Goal: Transaction & Acquisition: Purchase product/service

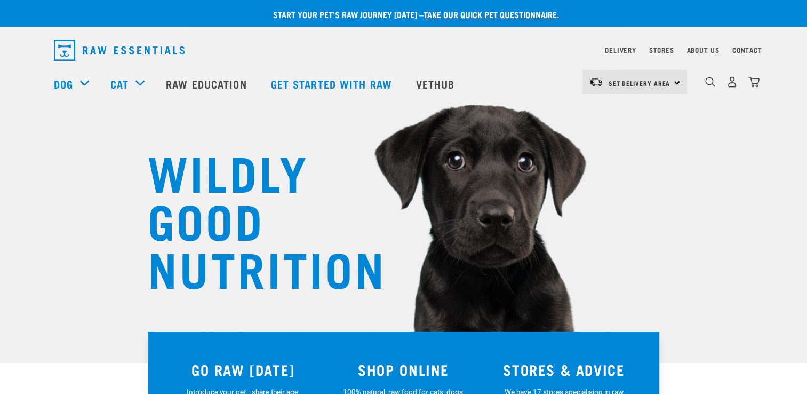
click at [675, 81] on div "Set Delivery Area North Island South Island" at bounding box center [634, 82] width 105 height 24
click at [621, 135] on link "[GEOGRAPHIC_DATA]" at bounding box center [633, 135] width 102 height 23
click at [732, 85] on img "dropdown navigation" at bounding box center [732, 81] width 11 height 11
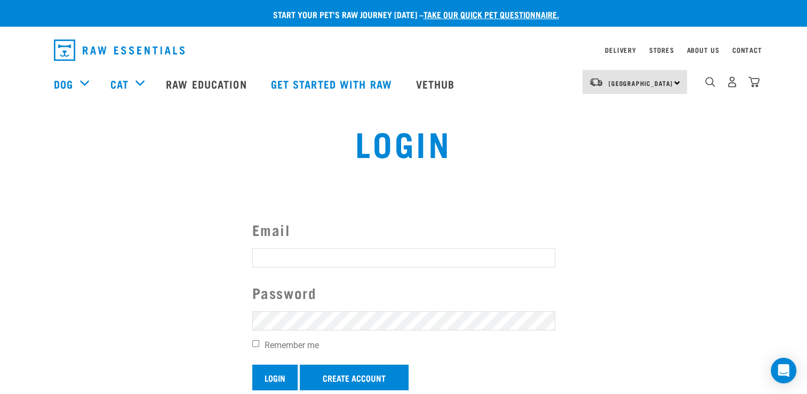
type input "cgwalters1@gmail.com"
click at [278, 376] on input "Login" at bounding box center [274, 377] width 45 height 26
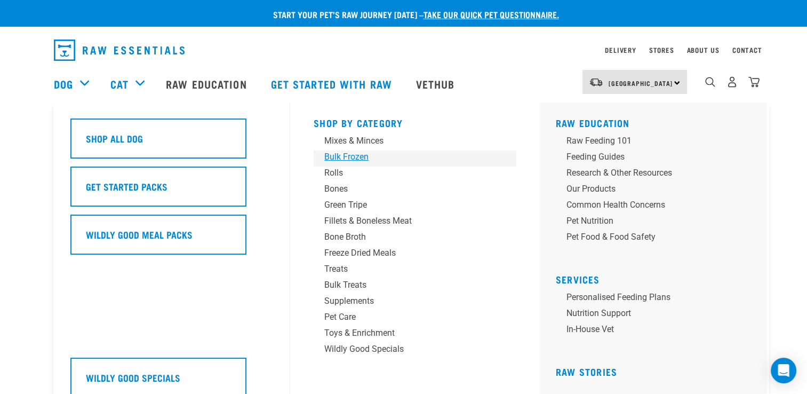
click at [363, 161] on div "Bulk Frozen" at bounding box center [407, 156] width 166 height 13
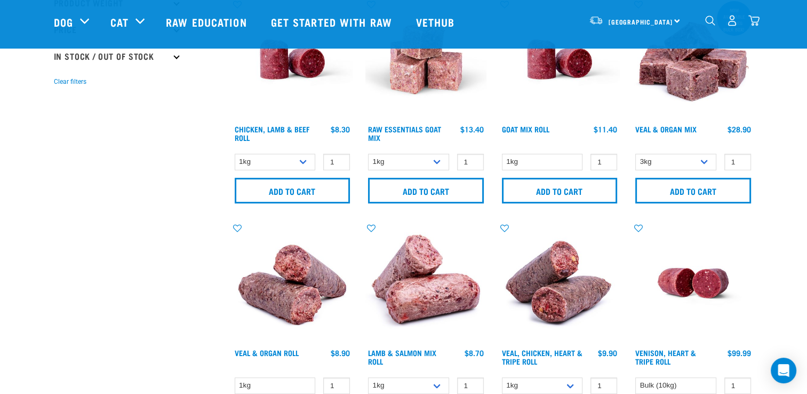
scroll to position [320, 0]
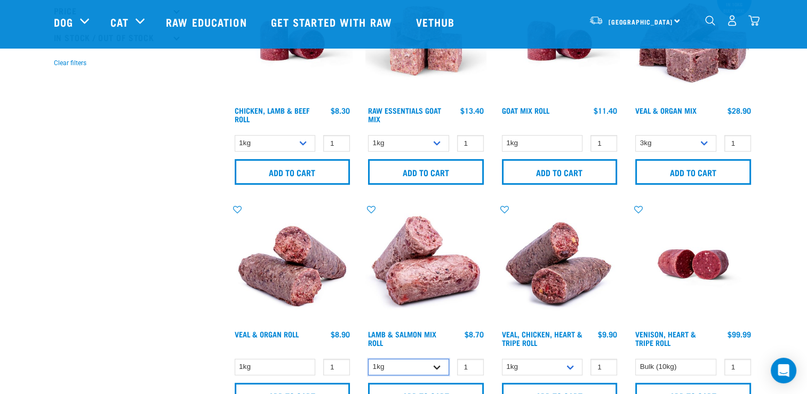
click at [433, 365] on select "1kg Bulk (10kg)" at bounding box center [408, 366] width 81 height 17
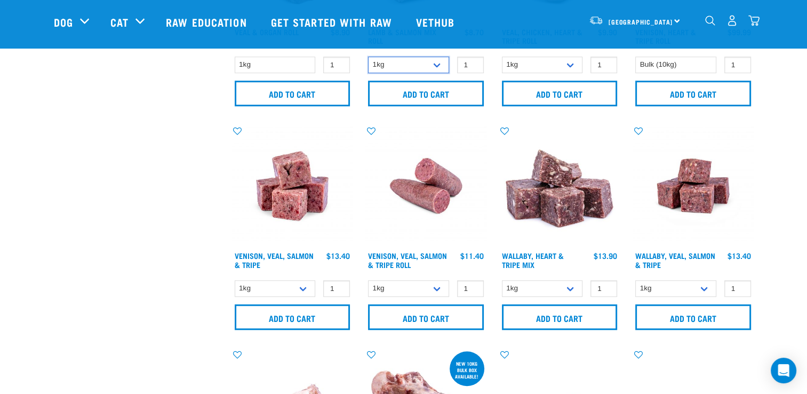
scroll to position [640, 0]
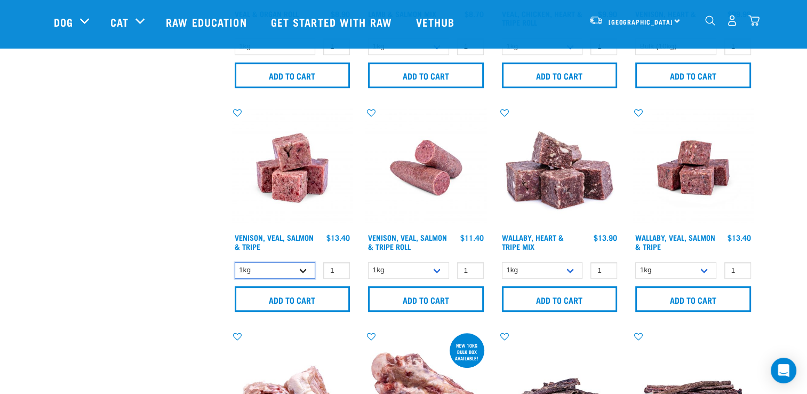
click at [301, 268] on select "1kg 3kg Bulk (18kg)" at bounding box center [275, 270] width 81 height 17
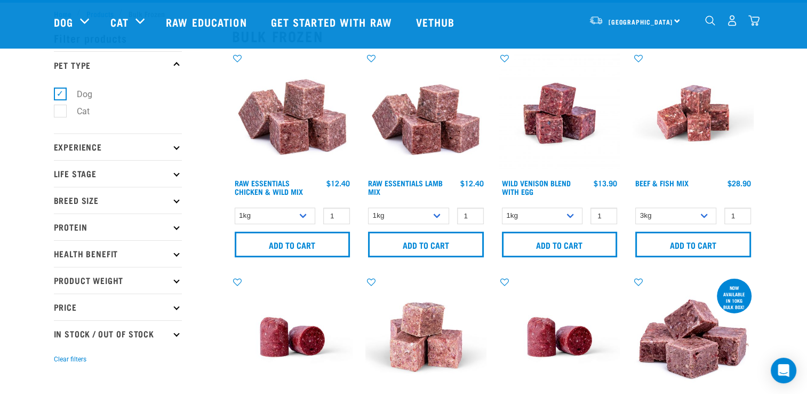
scroll to position [0, 0]
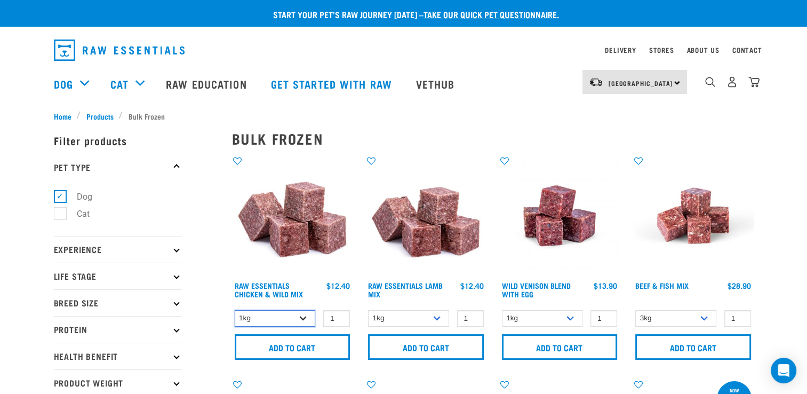
click at [302, 313] on select "1kg 3kg Bulk (10kg)" at bounding box center [275, 318] width 81 height 17
select select "731"
click at [235, 310] on select "1kg 3kg Bulk (10kg)" at bounding box center [275, 318] width 81 height 17
click at [268, 283] on link "Raw Essentials Chicken & Wild Mix" at bounding box center [269, 289] width 68 height 12
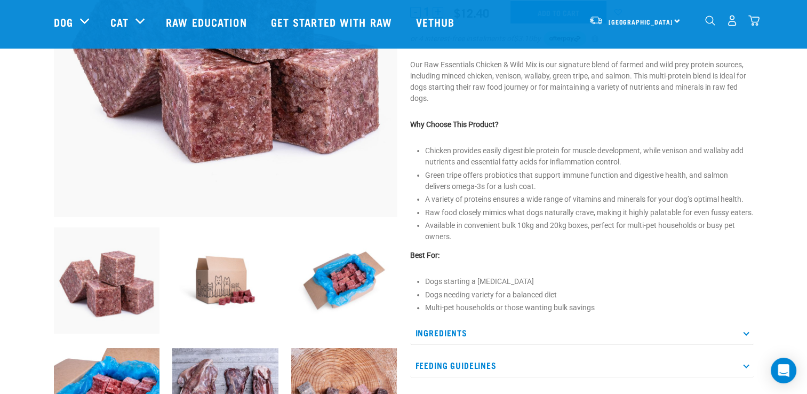
scroll to position [267, 0]
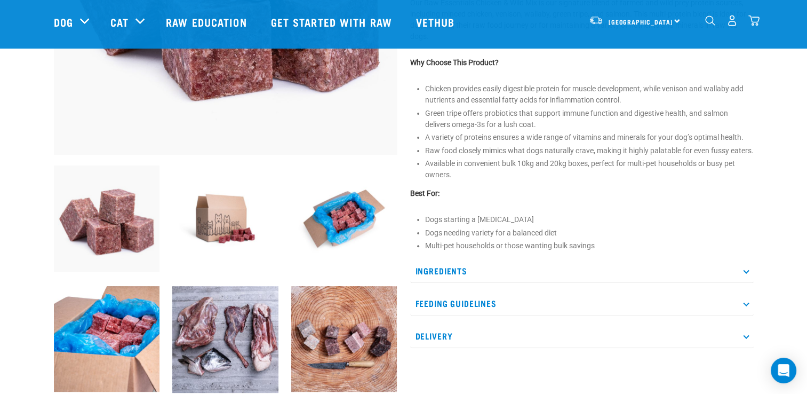
click at [743, 279] on p "Ingredients" at bounding box center [582, 271] width 344 height 24
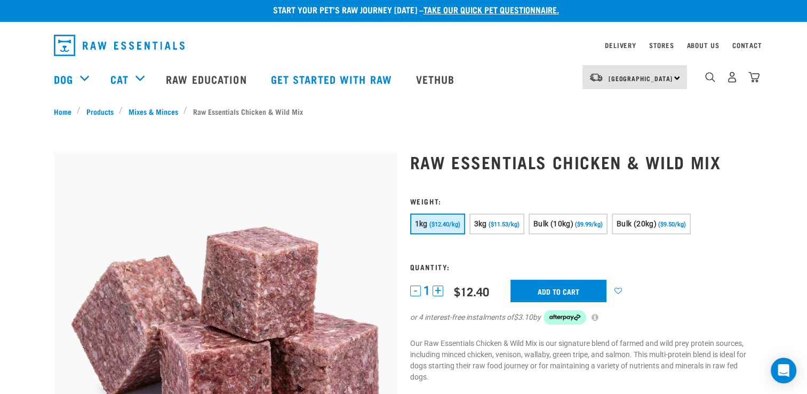
scroll to position [0, 0]
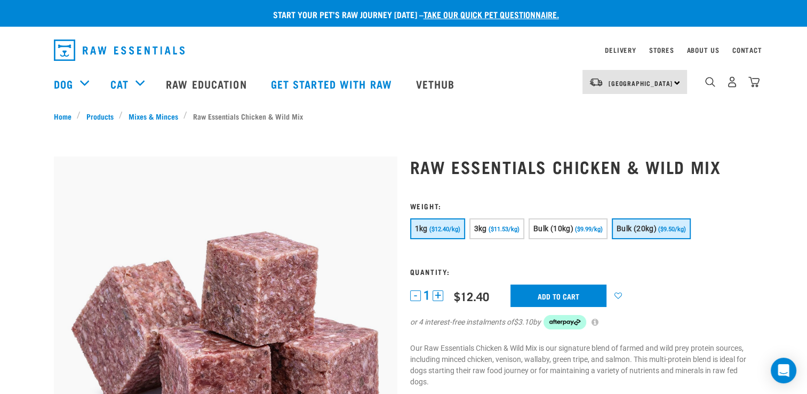
click at [632, 228] on span "Bulk (20kg)" at bounding box center [637, 228] width 40 height 9
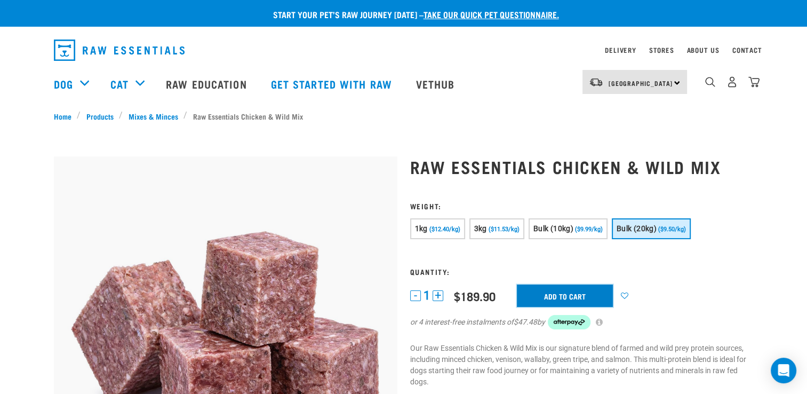
click at [571, 291] on input "Add to cart" at bounding box center [565, 295] width 96 height 22
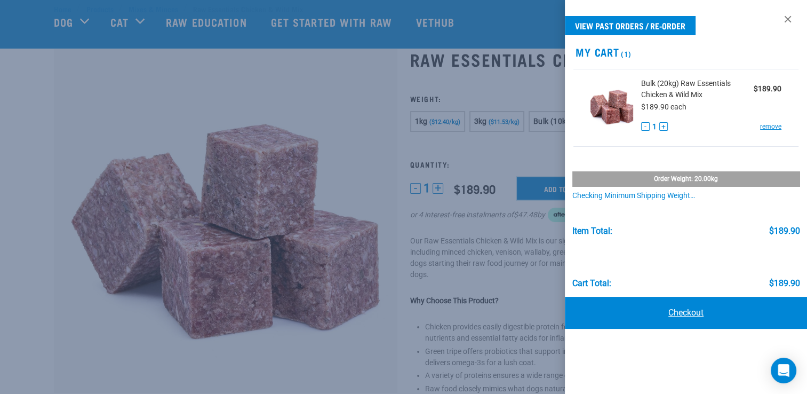
scroll to position [53, 0]
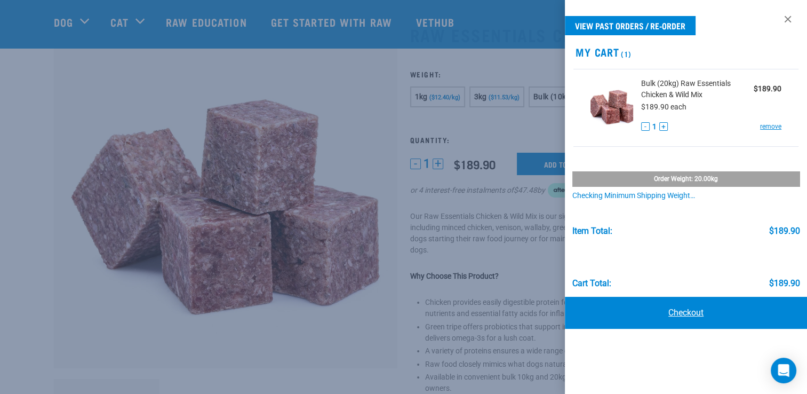
click at [686, 309] on link "Checkout" at bounding box center [686, 313] width 242 height 32
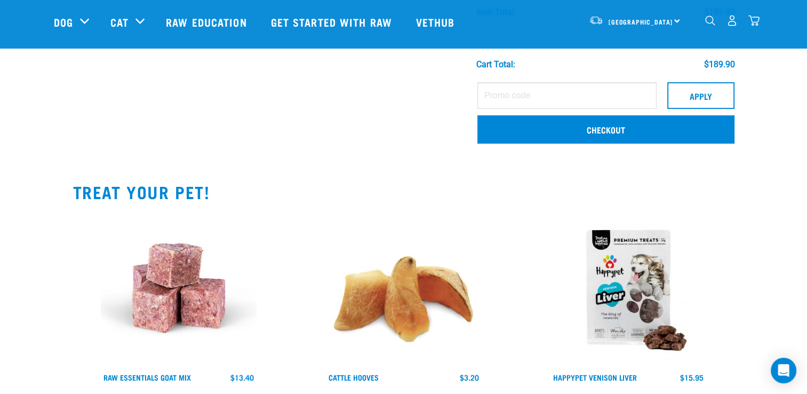
scroll to position [267, 0]
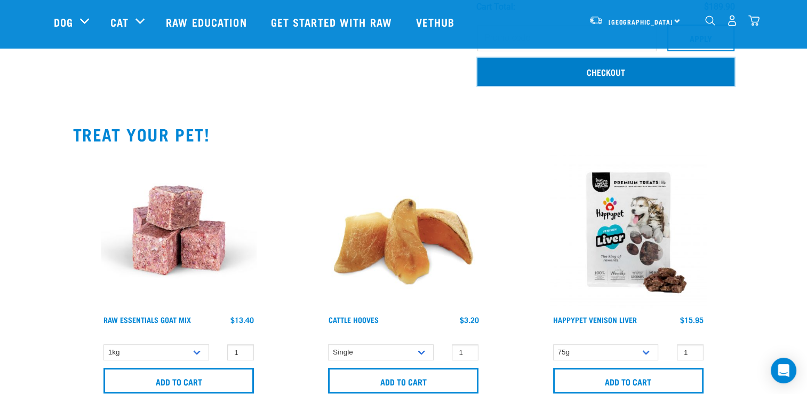
click at [614, 69] on link "Checkout" at bounding box center [605, 72] width 257 height 28
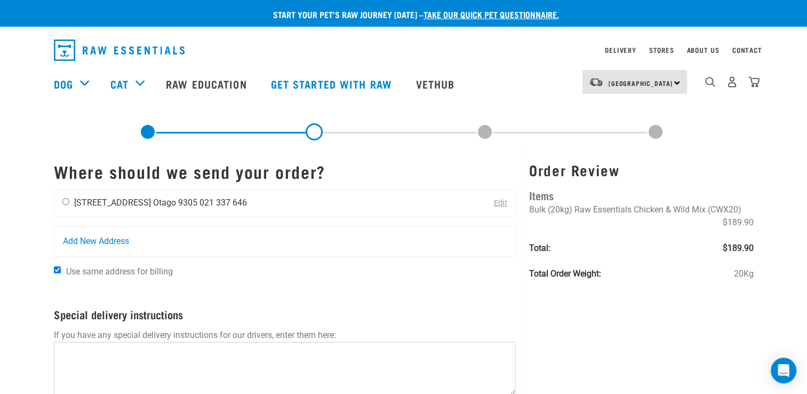
click at [63, 202] on input "radio" at bounding box center [65, 201] width 7 height 7
radio input "true"
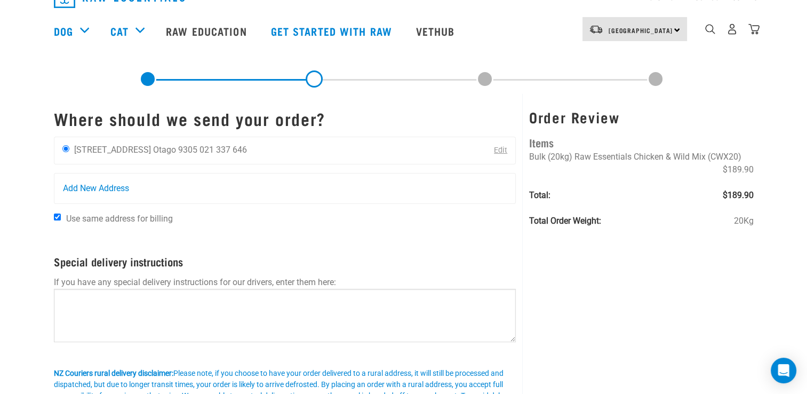
scroll to position [107, 0]
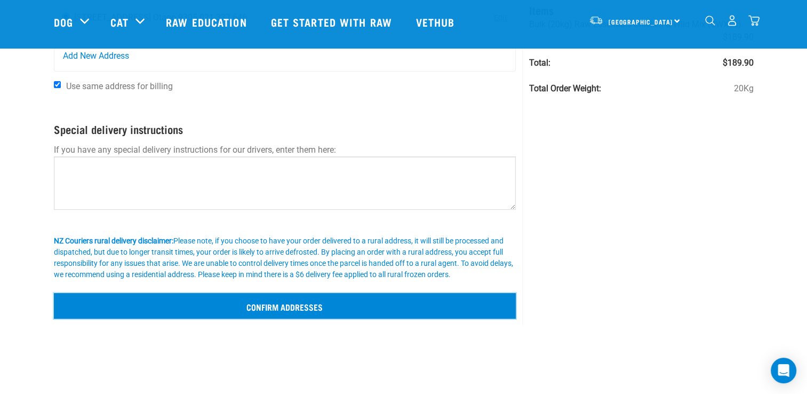
click at [275, 305] on input "Confirm addresses" at bounding box center [285, 306] width 462 height 26
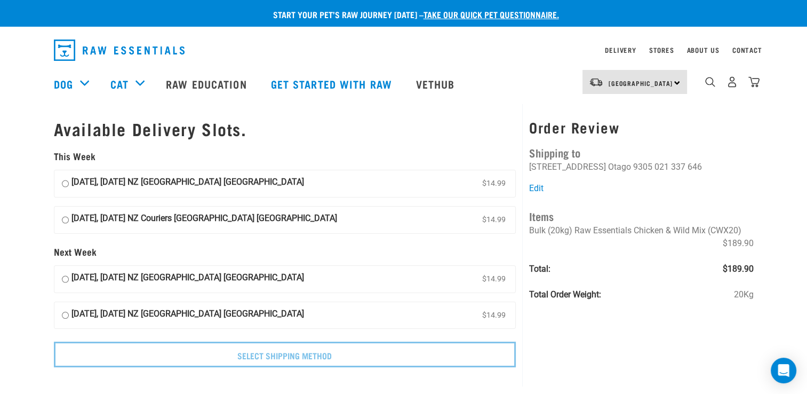
click at [66, 183] on input "02 October, Thursday NZ Couriers South Island Long Haul $14.99" at bounding box center [65, 183] width 7 height 16
radio input "true"
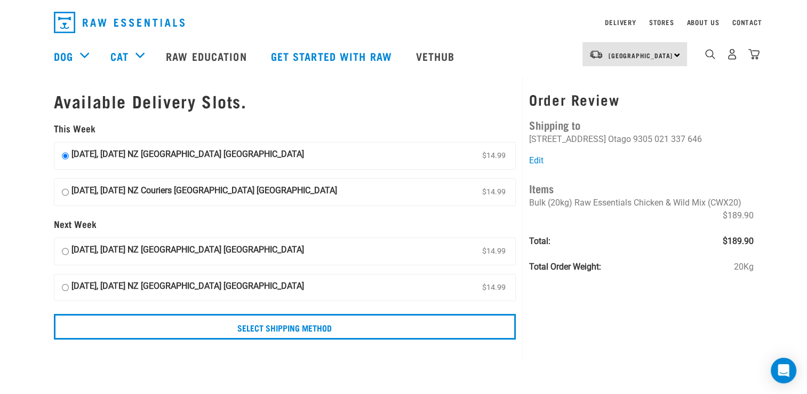
scroll to position [53, 0]
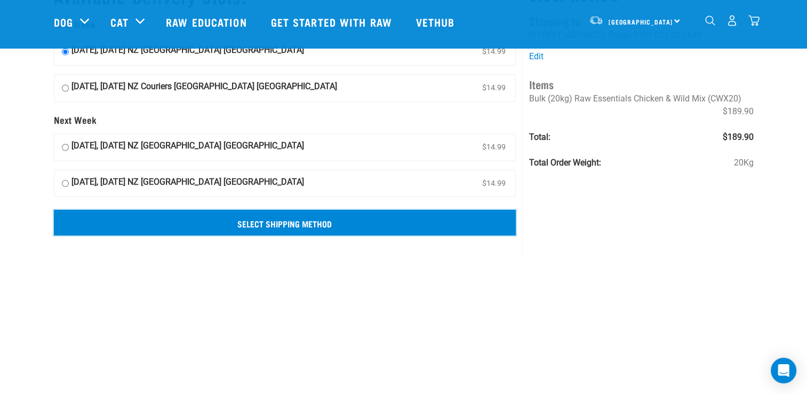
click at [308, 224] on input "Select Shipping Method" at bounding box center [285, 223] width 462 height 26
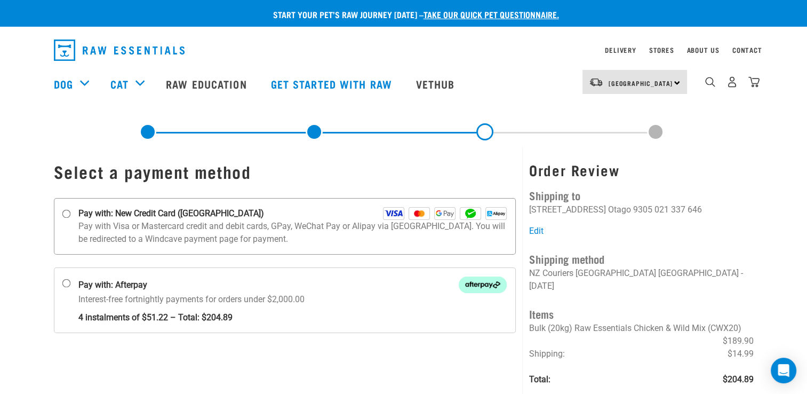
click at [66, 213] on input "Pay with: New Credit Card ([GEOGRAPHIC_DATA])" at bounding box center [66, 214] width 9 height 9
radio input "true"
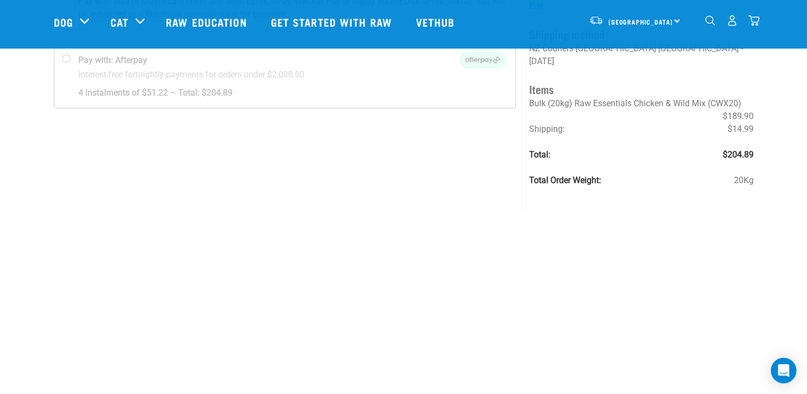
scroll to position [160, 0]
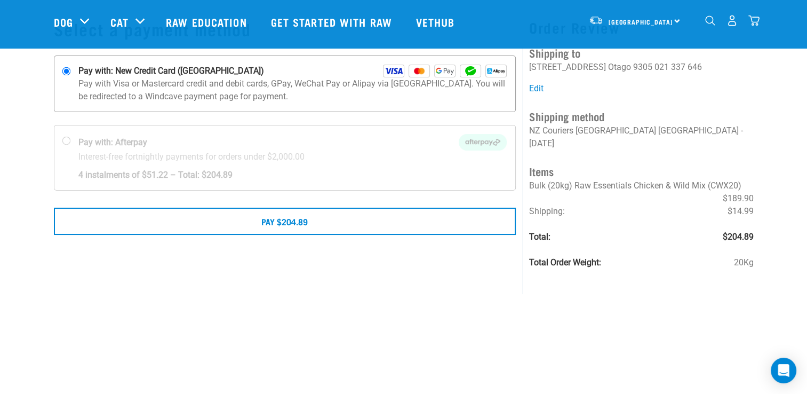
scroll to position [107, 0]
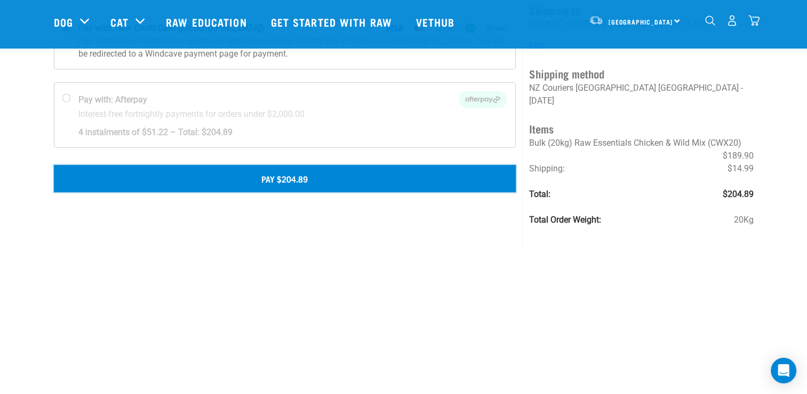
click at [339, 178] on button "Pay $204.89" at bounding box center [285, 178] width 462 height 27
